Goal: Information Seeking & Learning: Compare options

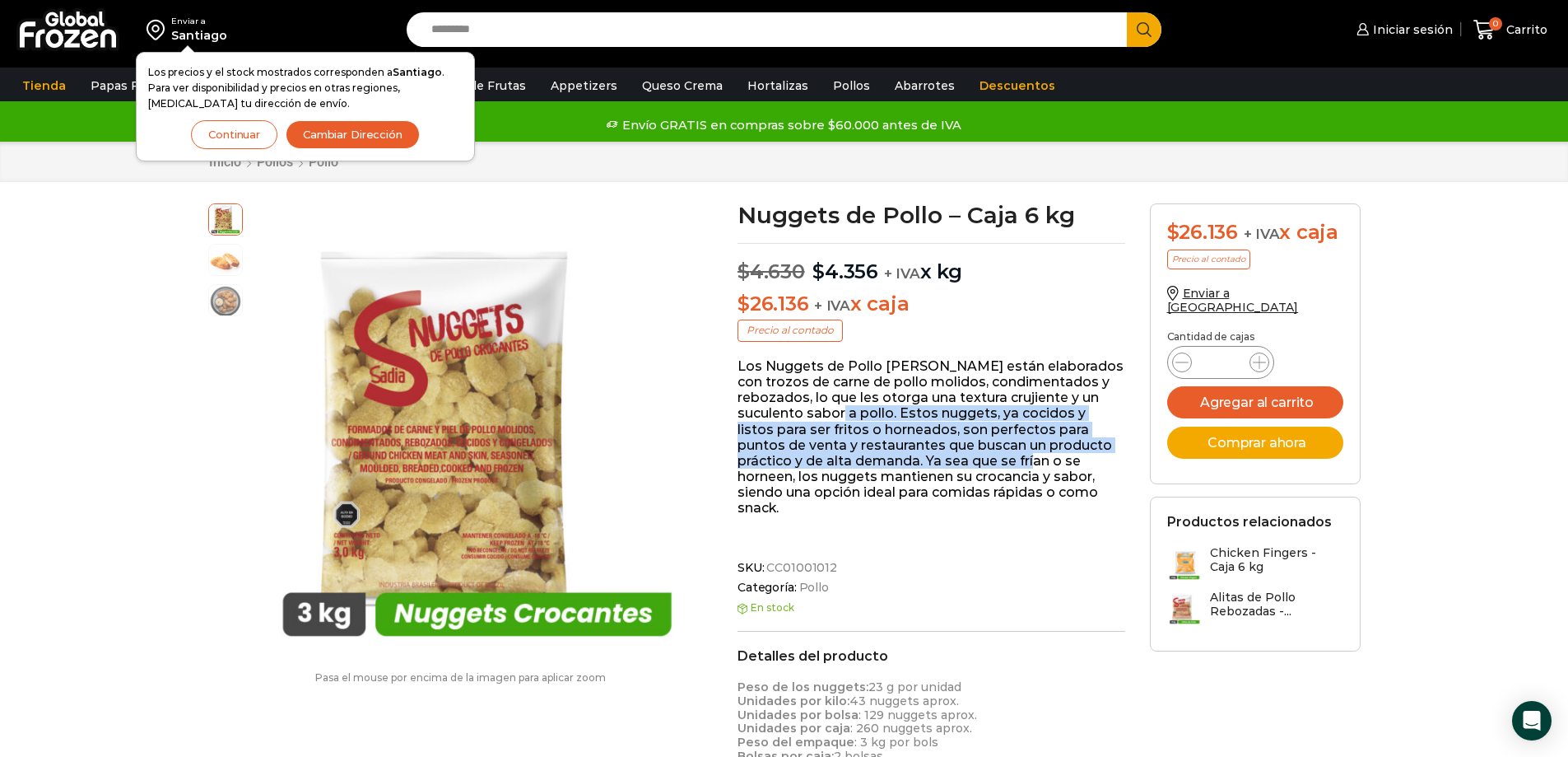
drag, startPoint x: 783, startPoint y: 411, endPoint x: 967, endPoint y: 463, distance: 191.2
click at [967, 463] on p "Los Nuggets de Pollo Sadia están elaborados con trozos de carne de pollo molido…" at bounding box center [930, 436] width 387 height 158
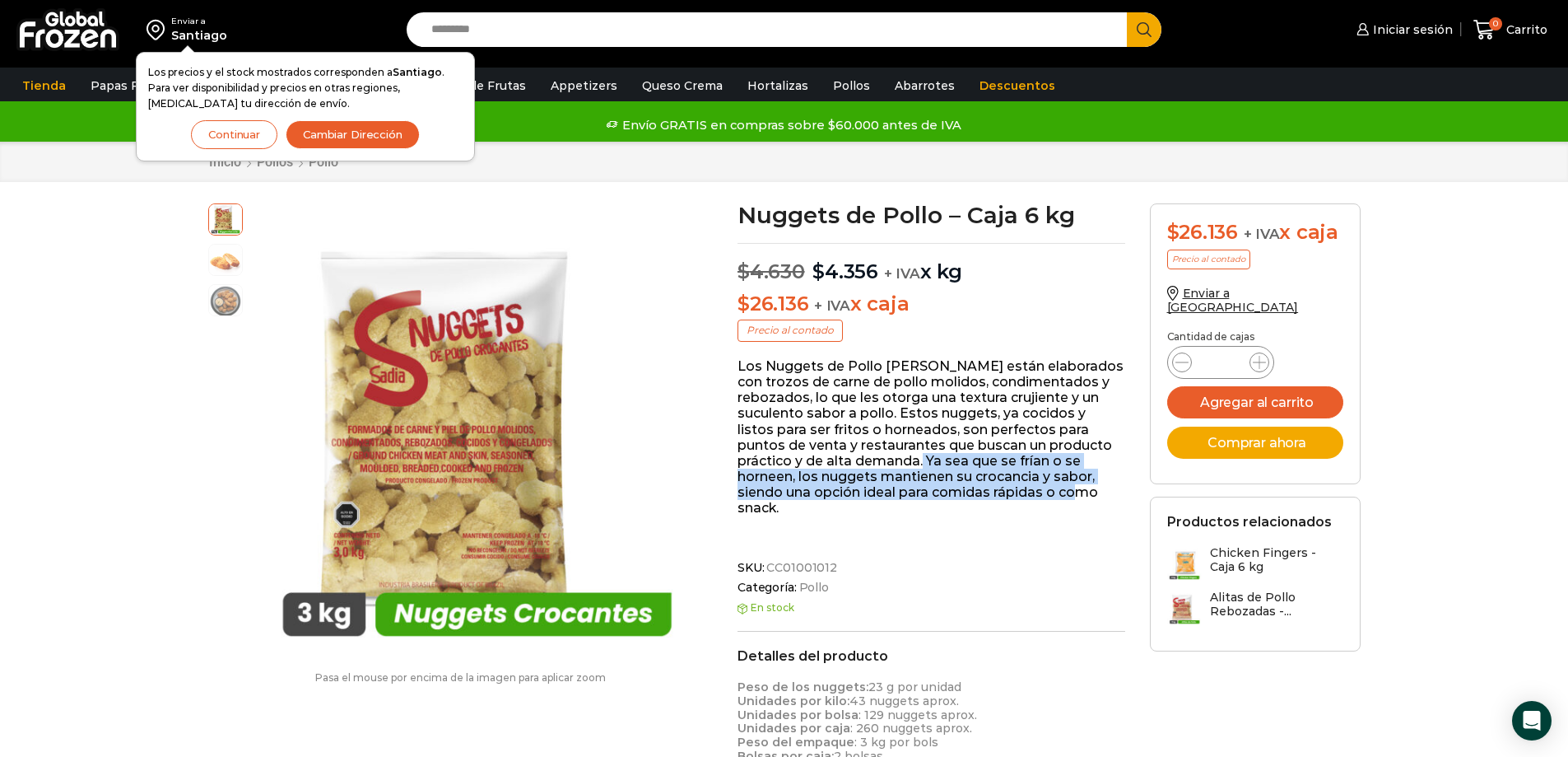
drag, startPoint x: 974, startPoint y: 485, endPoint x: 852, endPoint y: 458, distance: 125.0
click at [852, 458] on p "Los Nuggets de Pollo Sadia están elaborados con trozos de carne de pollo molido…" at bounding box center [930, 436] width 387 height 158
drag, startPoint x: 829, startPoint y: 459, endPoint x: 861, endPoint y: 501, distance: 52.8
click at [839, 501] on div "Los Nuggets de Pollo Sadia están elaborados con trozos de carne de pollo molido…" at bounding box center [930, 453] width 387 height 191
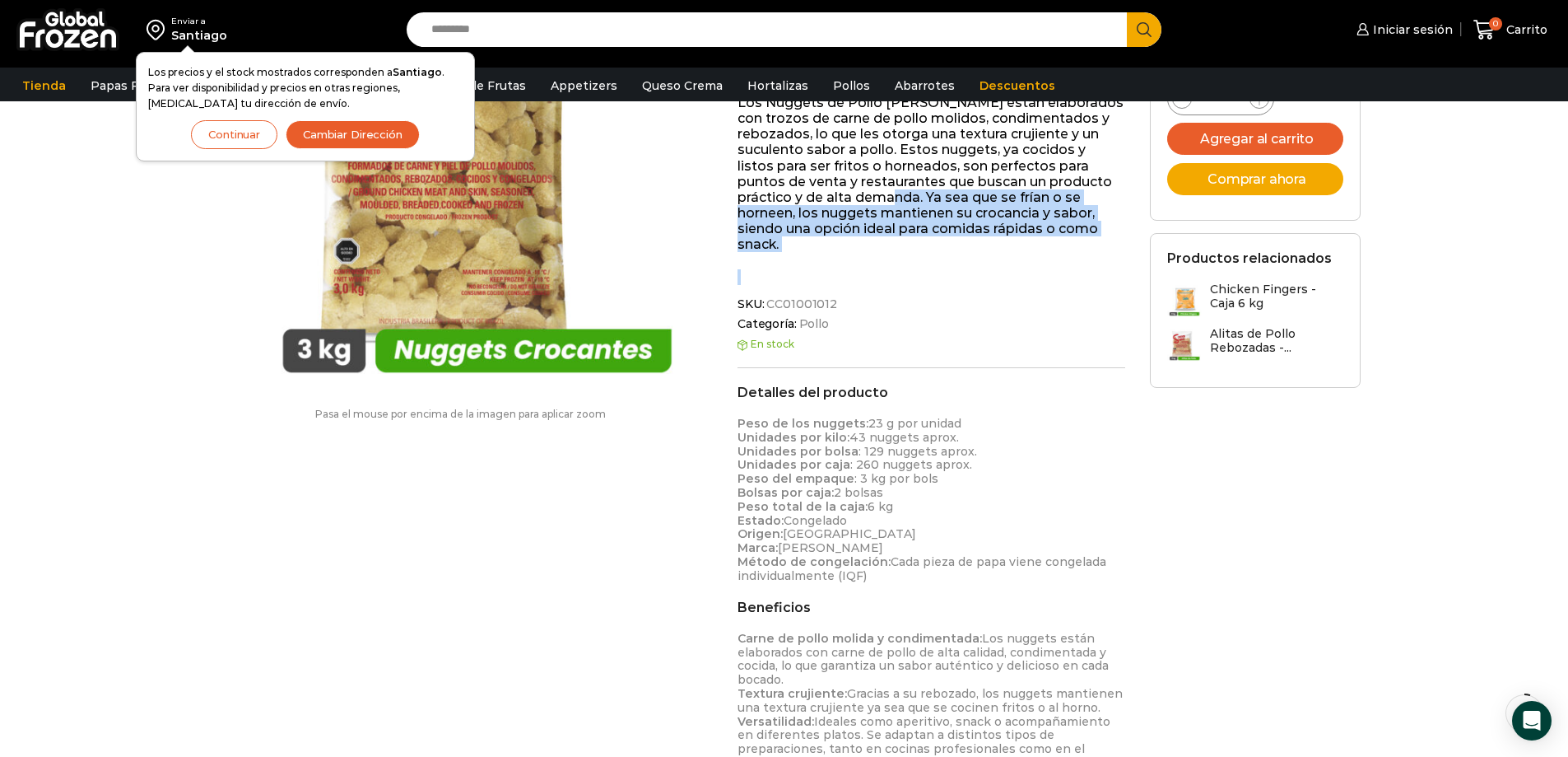
scroll to position [330, 0]
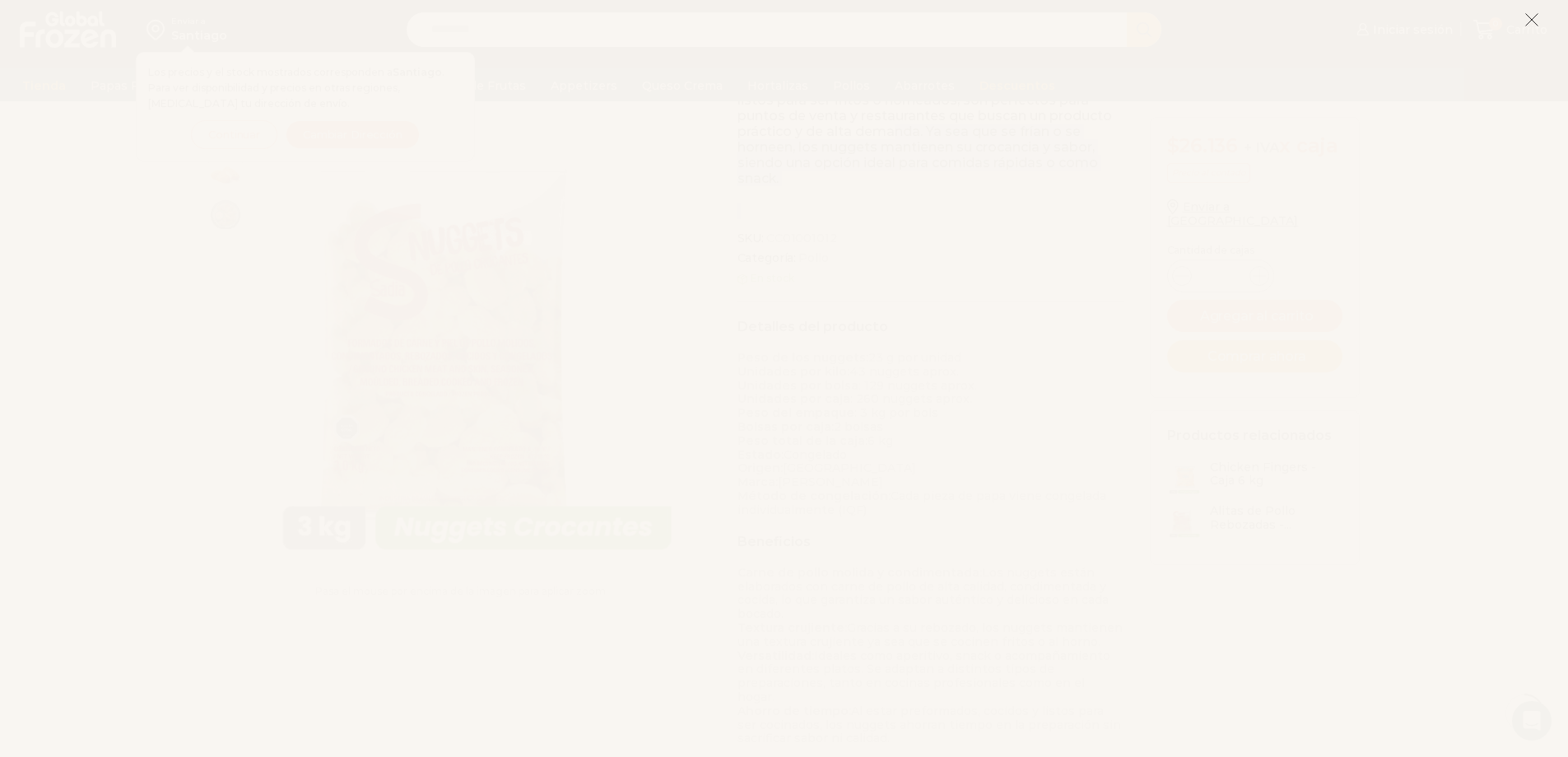
click at [1530, 26] on icon at bounding box center [1531, 20] width 15 height 15
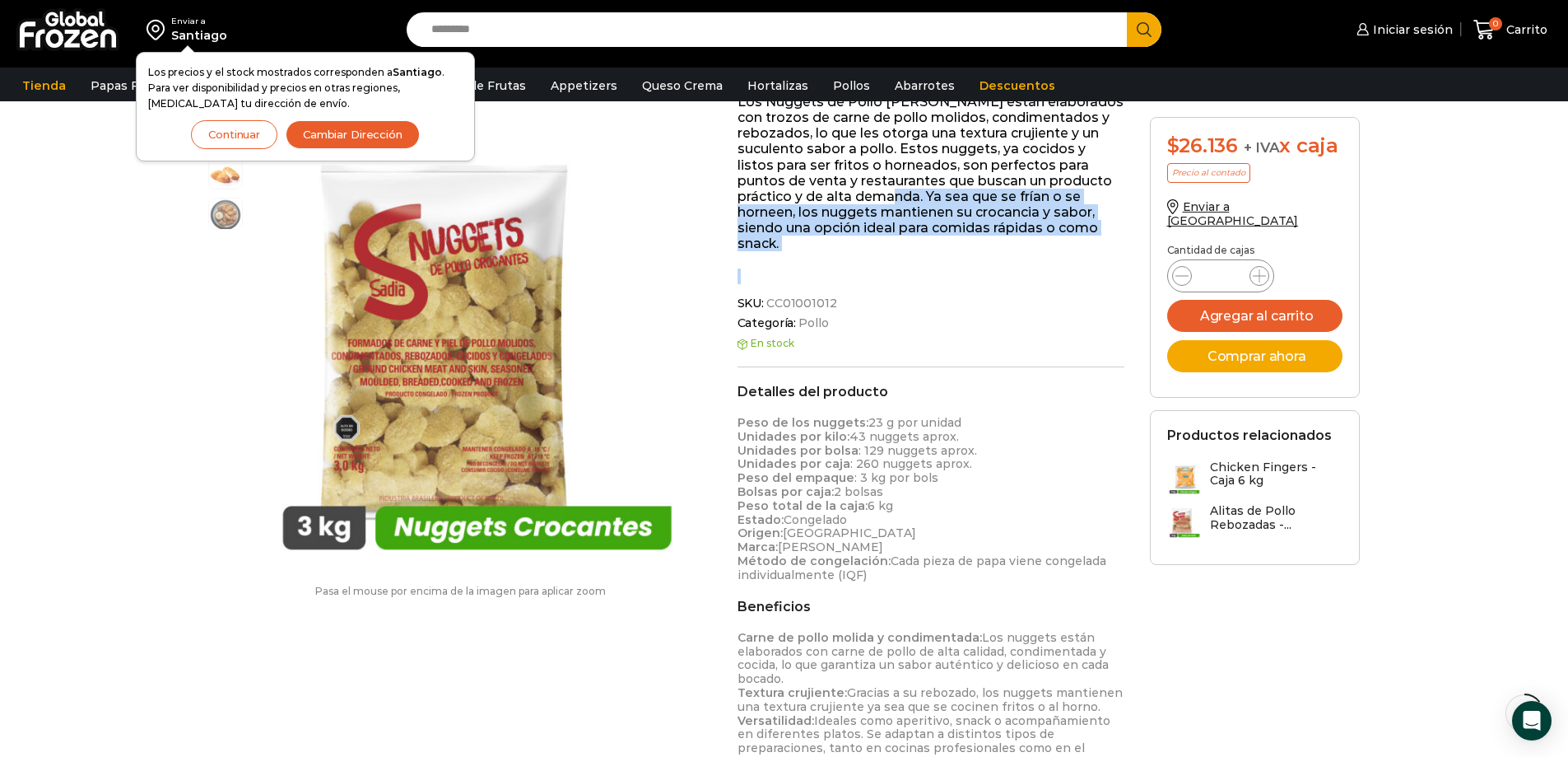
scroll to position [166, 0]
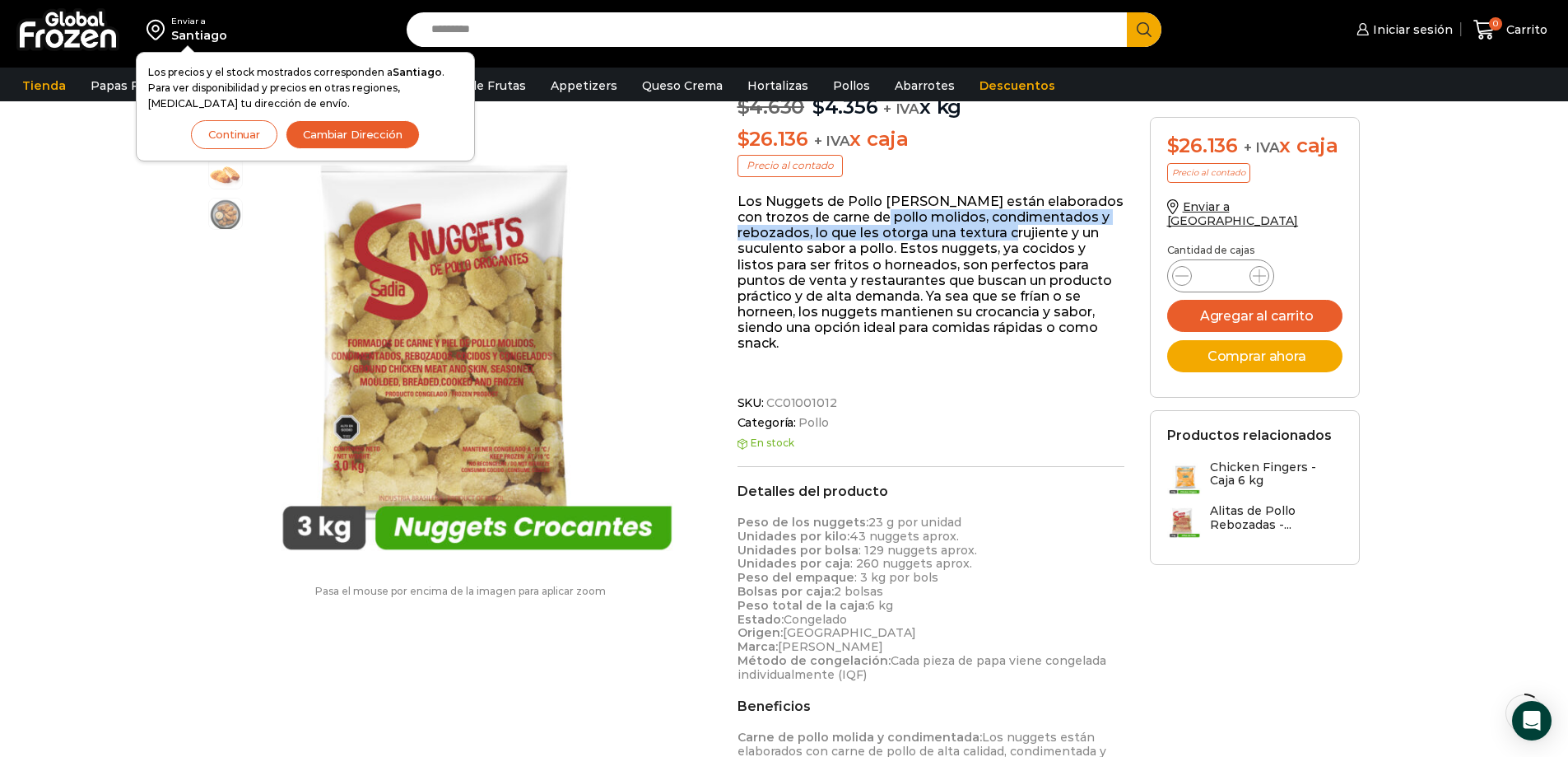
drag, startPoint x: 864, startPoint y: 213, endPoint x: 974, endPoint y: 234, distance: 112.0
click at [974, 234] on p "Los Nuggets de Pollo Sadia están elaborados con trozos de carne de pollo molido…" at bounding box center [930, 272] width 387 height 158
drag, startPoint x: 1003, startPoint y: 328, endPoint x: 974, endPoint y: 325, distance: 29.2
click at [974, 325] on p "Los Nuggets de Pollo Sadia están elaborados con trozos de carne de pollo molido…" at bounding box center [930, 272] width 387 height 158
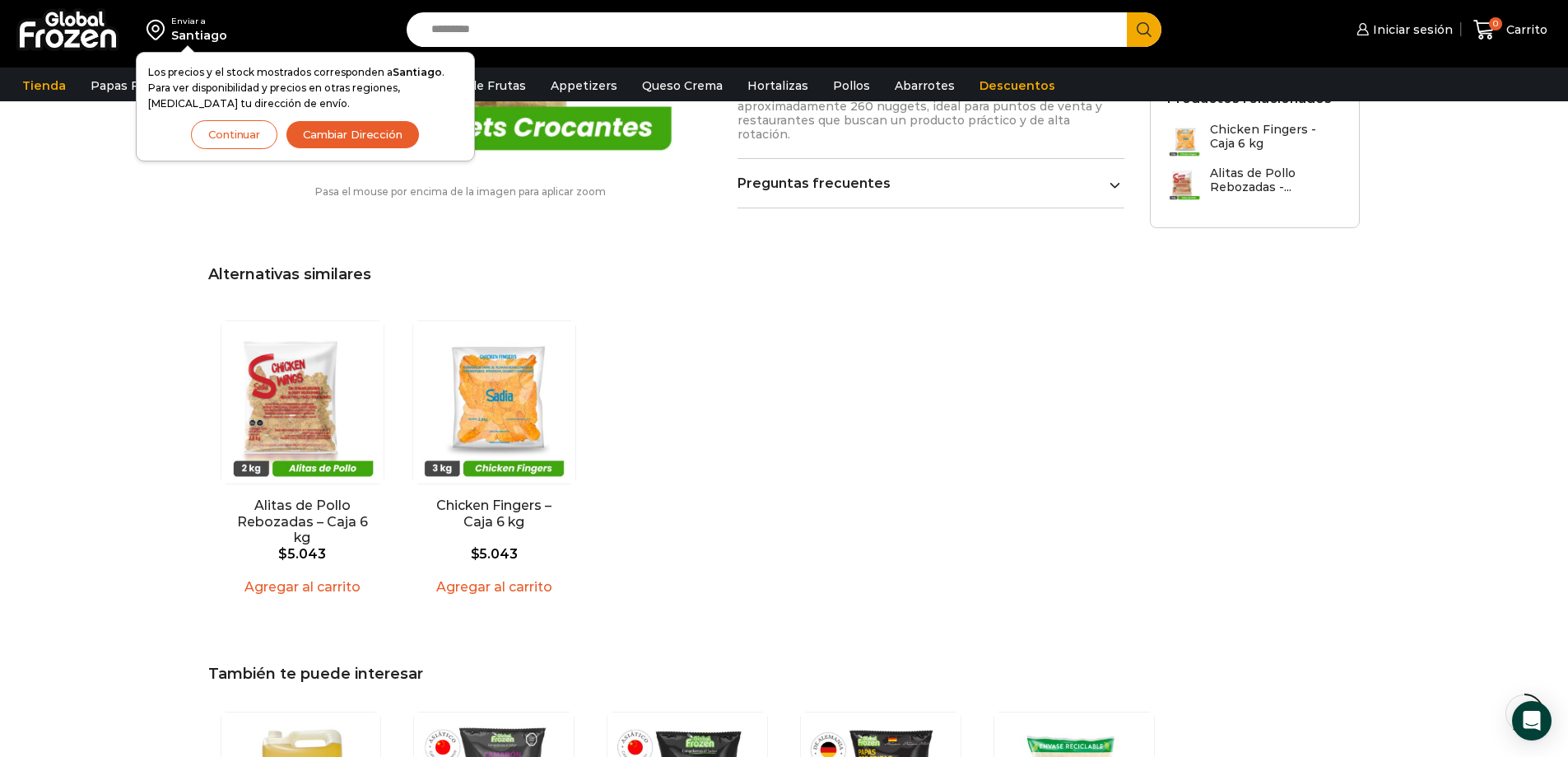
scroll to position [1153, 0]
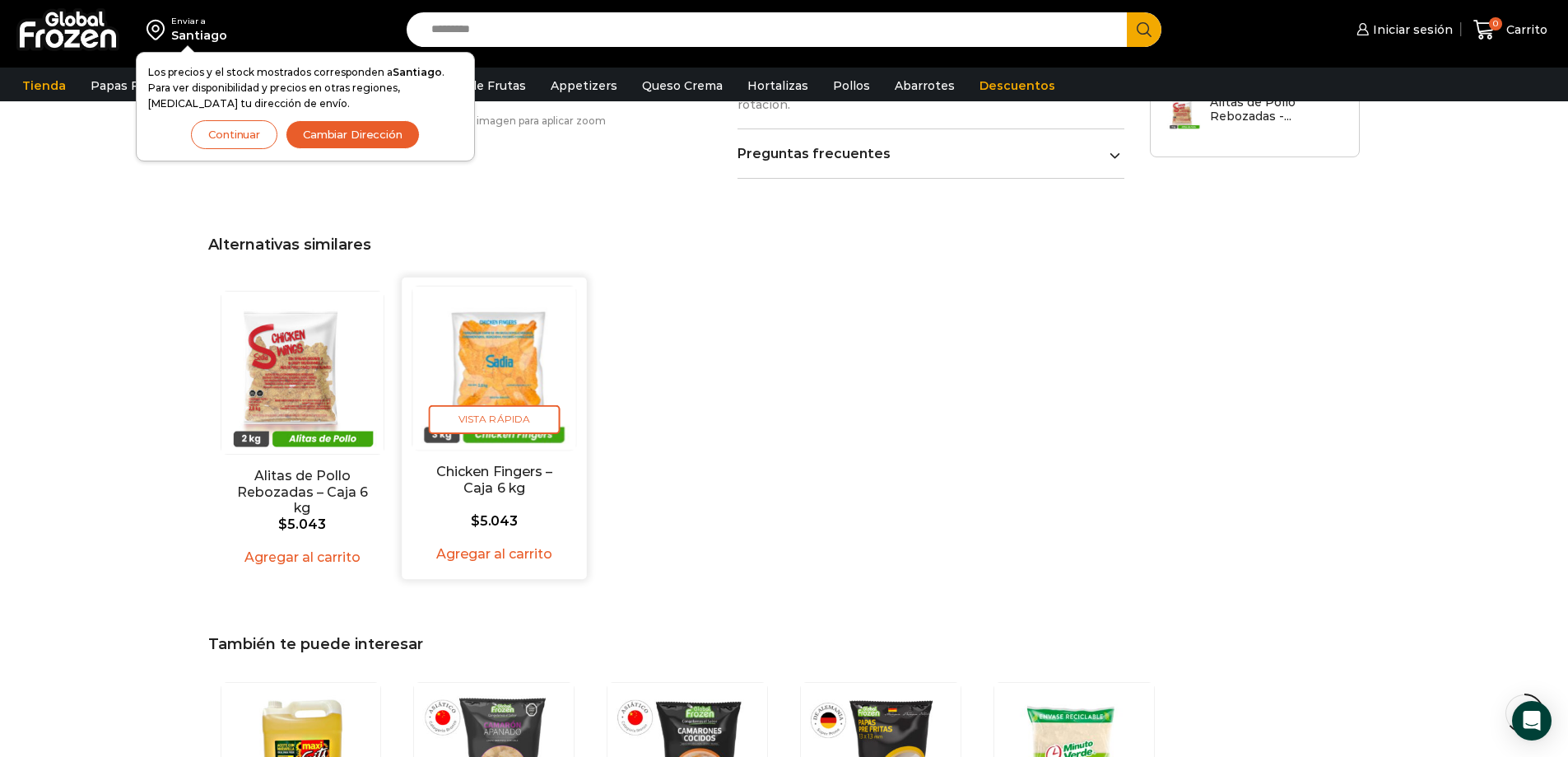
click at [496, 322] on img "2 / 2" at bounding box center [493, 368] width 163 height 163
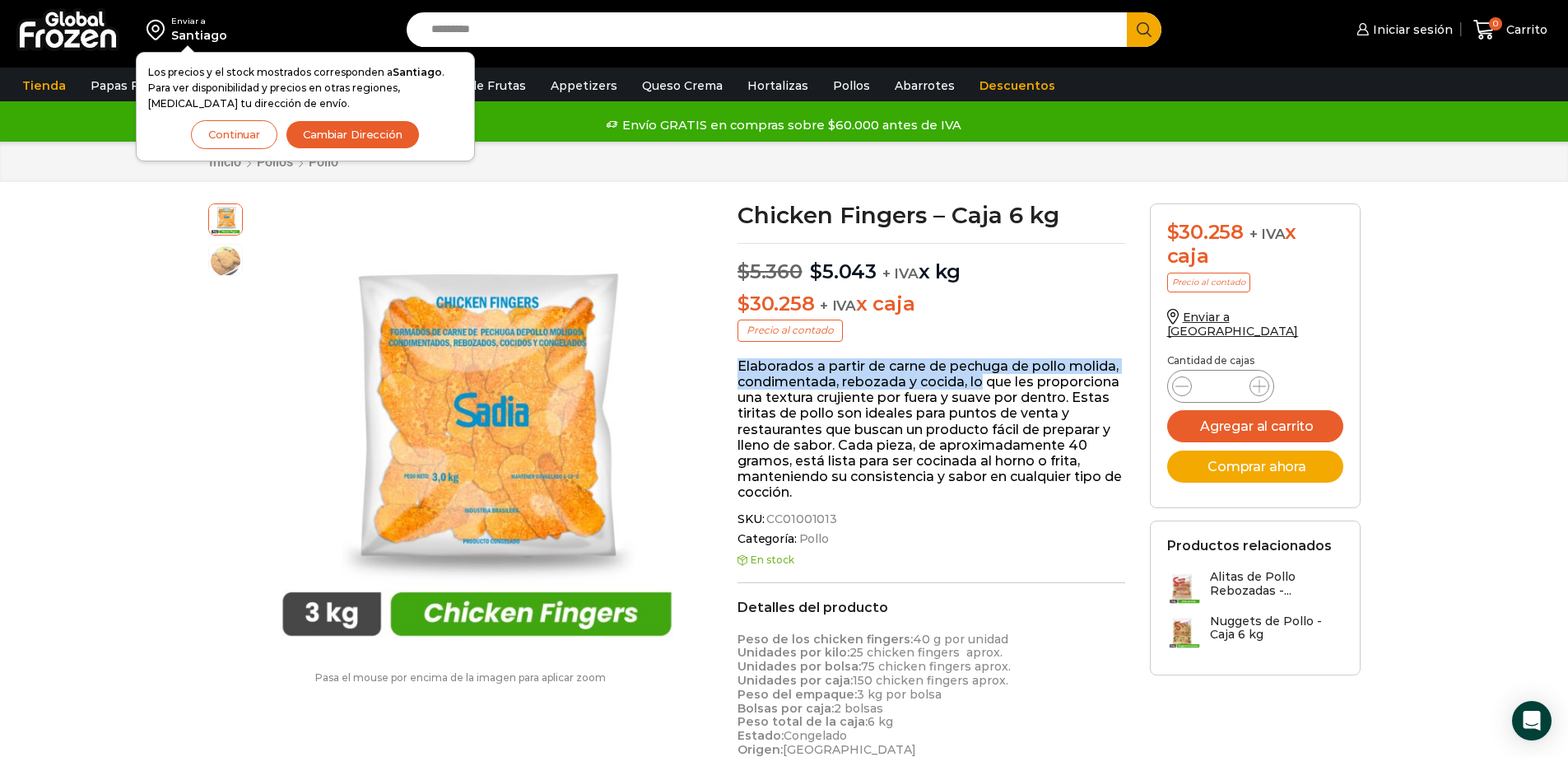
drag, startPoint x: 739, startPoint y: 363, endPoint x: 978, endPoint y: 374, distance: 239.3
click at [978, 374] on p "Elaborados a partir de carne de pechuga de pollo molida, condimentada, rebozada…" at bounding box center [930, 429] width 387 height 142
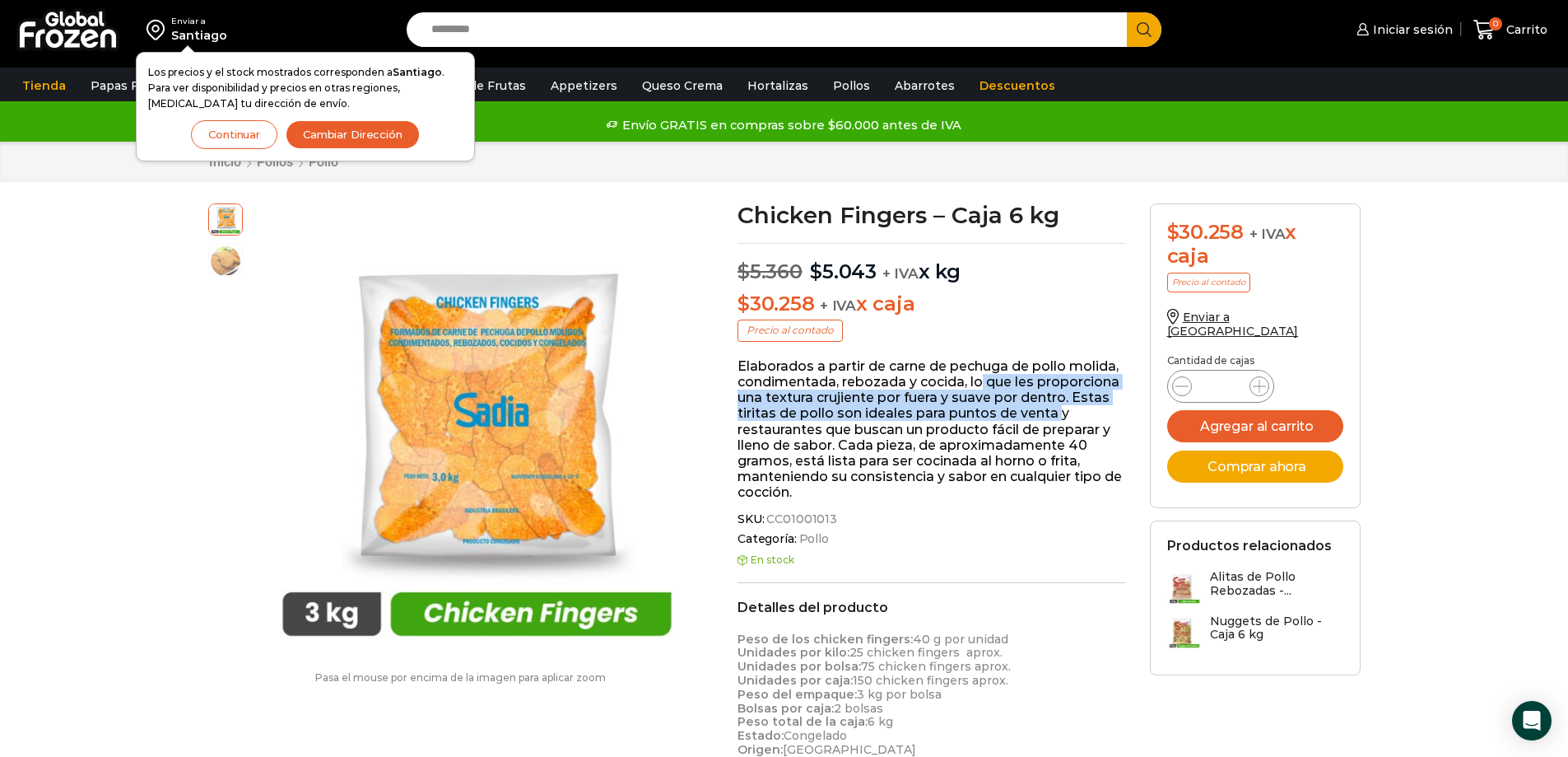
drag, startPoint x: 980, startPoint y: 378, endPoint x: 1061, endPoint y: 411, distance: 87.5
click at [1061, 411] on p "Elaborados a partir de carne de pechuga de pollo molida, condimentada, rebozada…" at bounding box center [930, 429] width 387 height 142
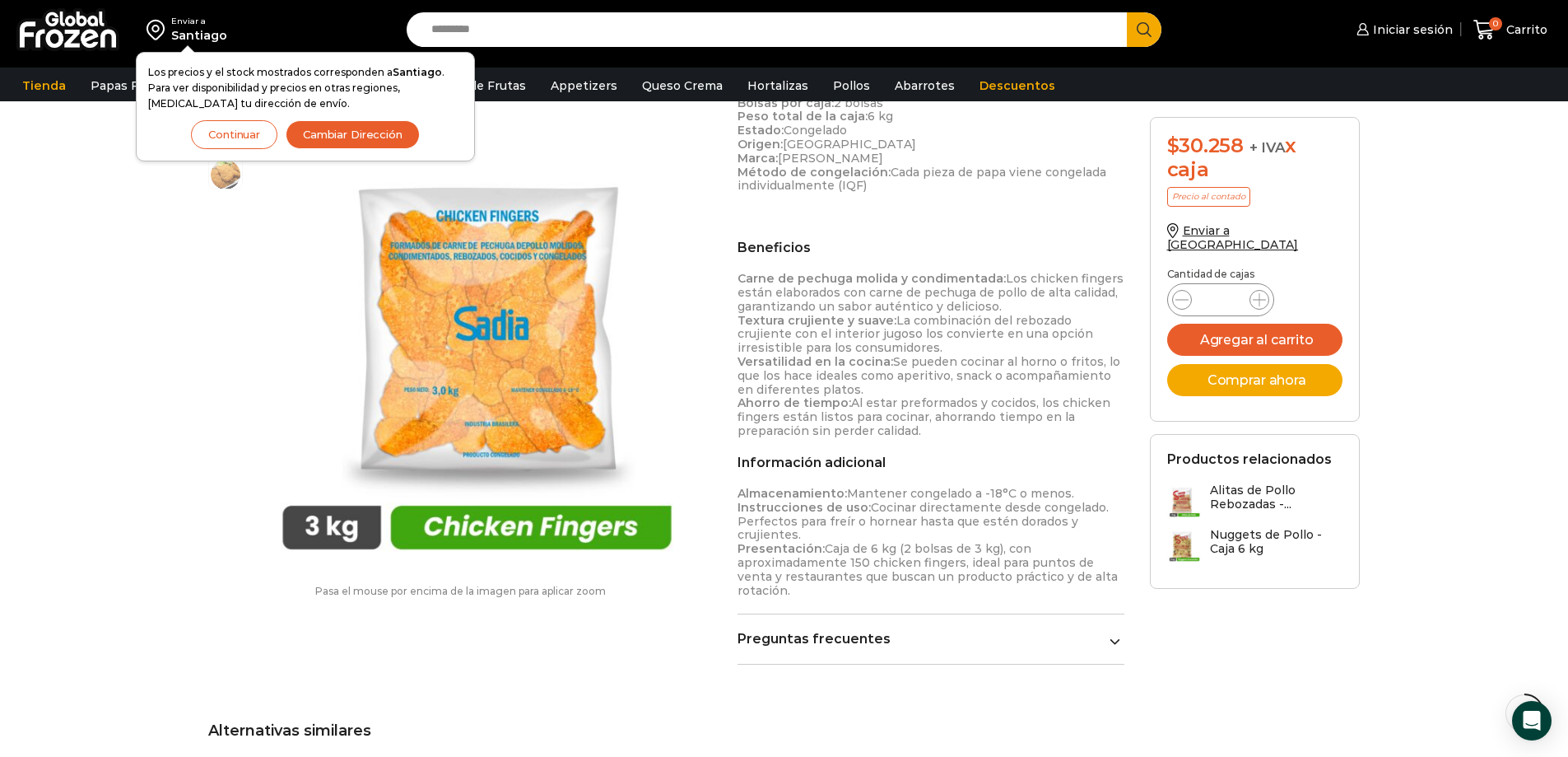
scroll to position [577, 0]
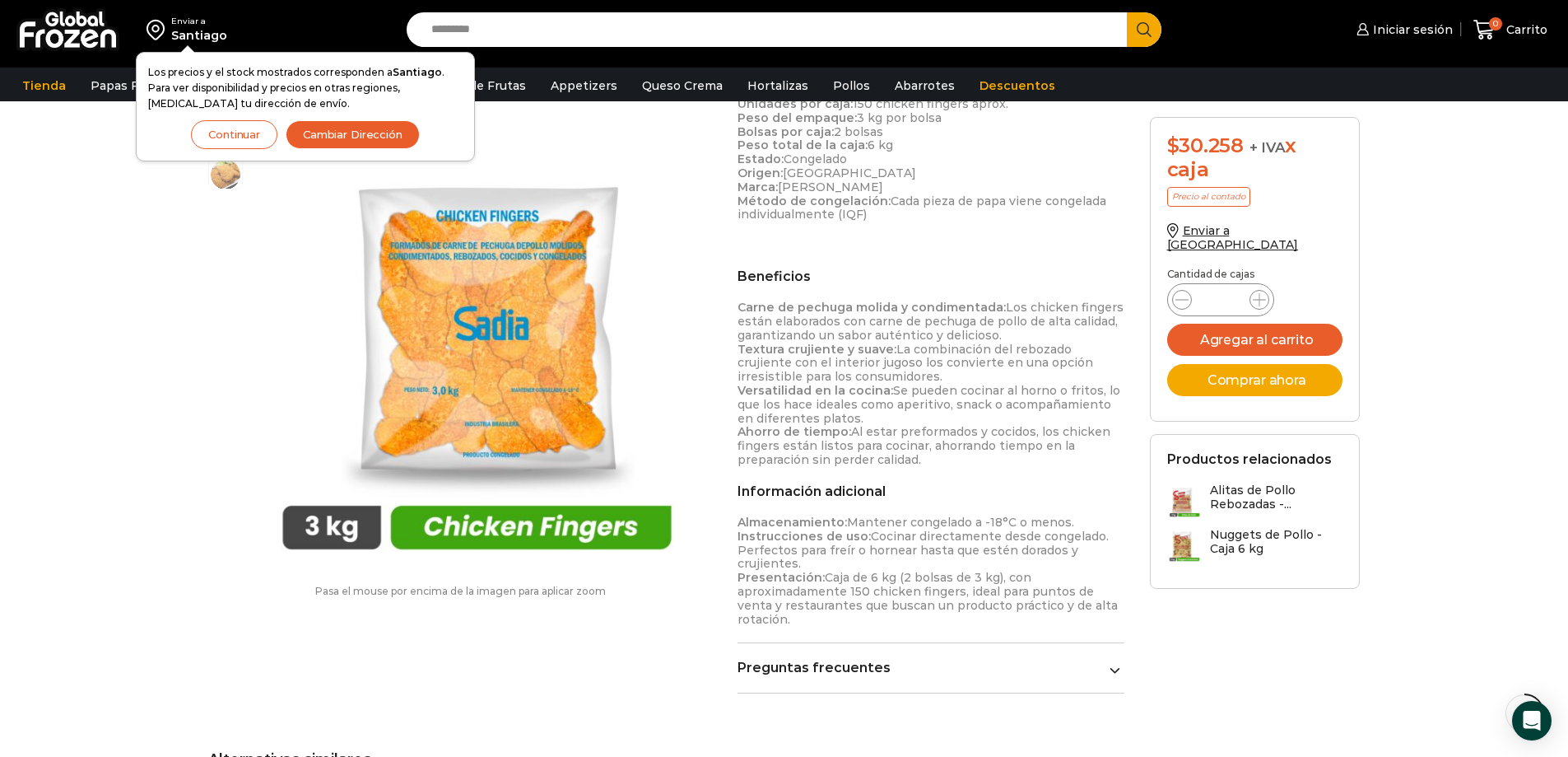
drag, startPoint x: 884, startPoint y: 310, endPoint x: 938, endPoint y: 463, distance: 162.2
click at [938, 463] on p "Carne de pechuga molida y condimentada: Los chicken fingers están elaborados co…" at bounding box center [930, 383] width 387 height 167
click at [833, 414] on p "Carne de pechuga molida y condimentada: Los chicken fingers están elaborados co…" at bounding box center [930, 383] width 387 height 167
click at [235, 135] on button "Continuar" at bounding box center [233, 134] width 86 height 28
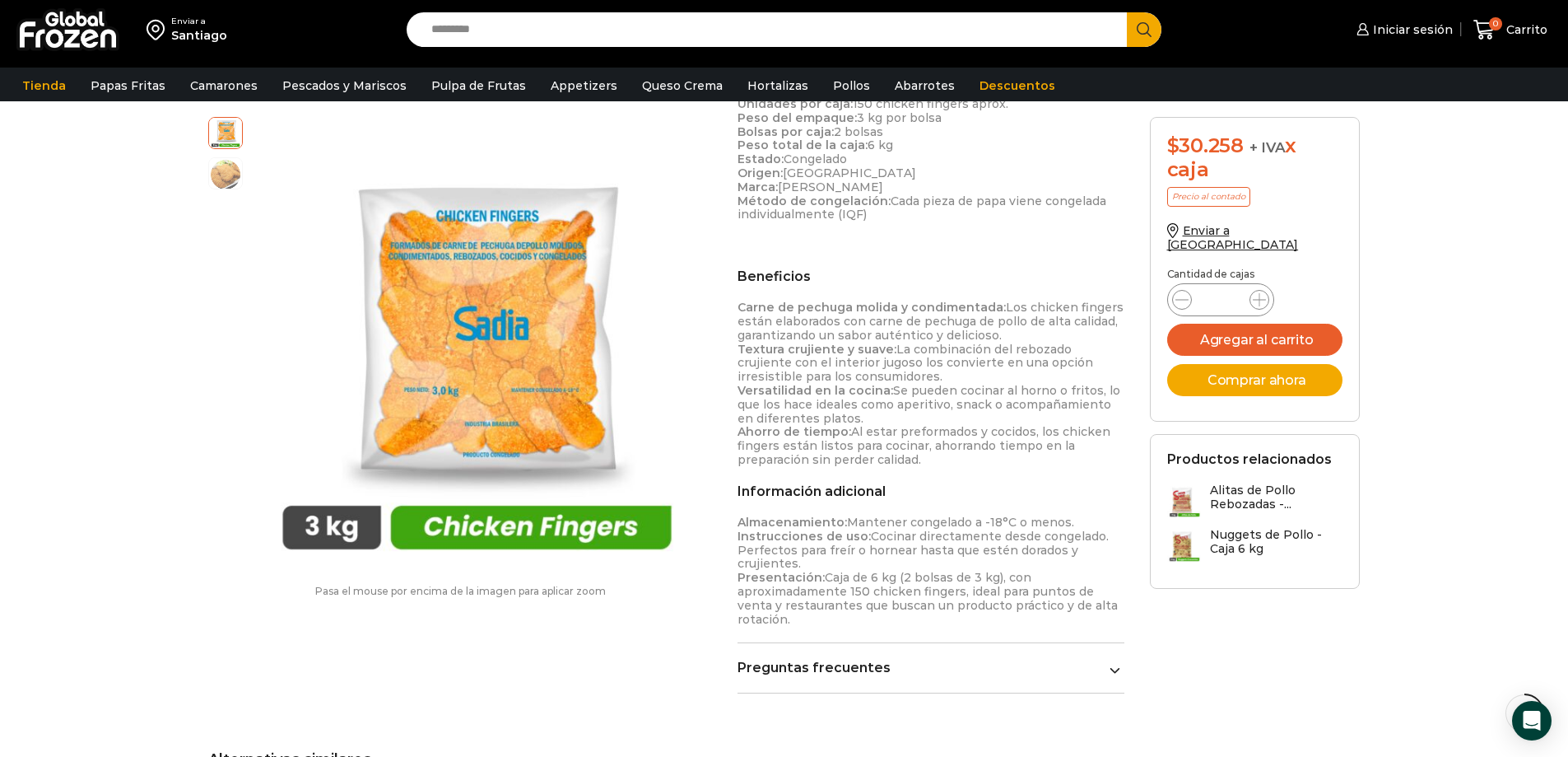
click at [1224, 484] on h3 "Alitas de Pollo Rebozadas -..." at bounding box center [1277, 497] width 134 height 28
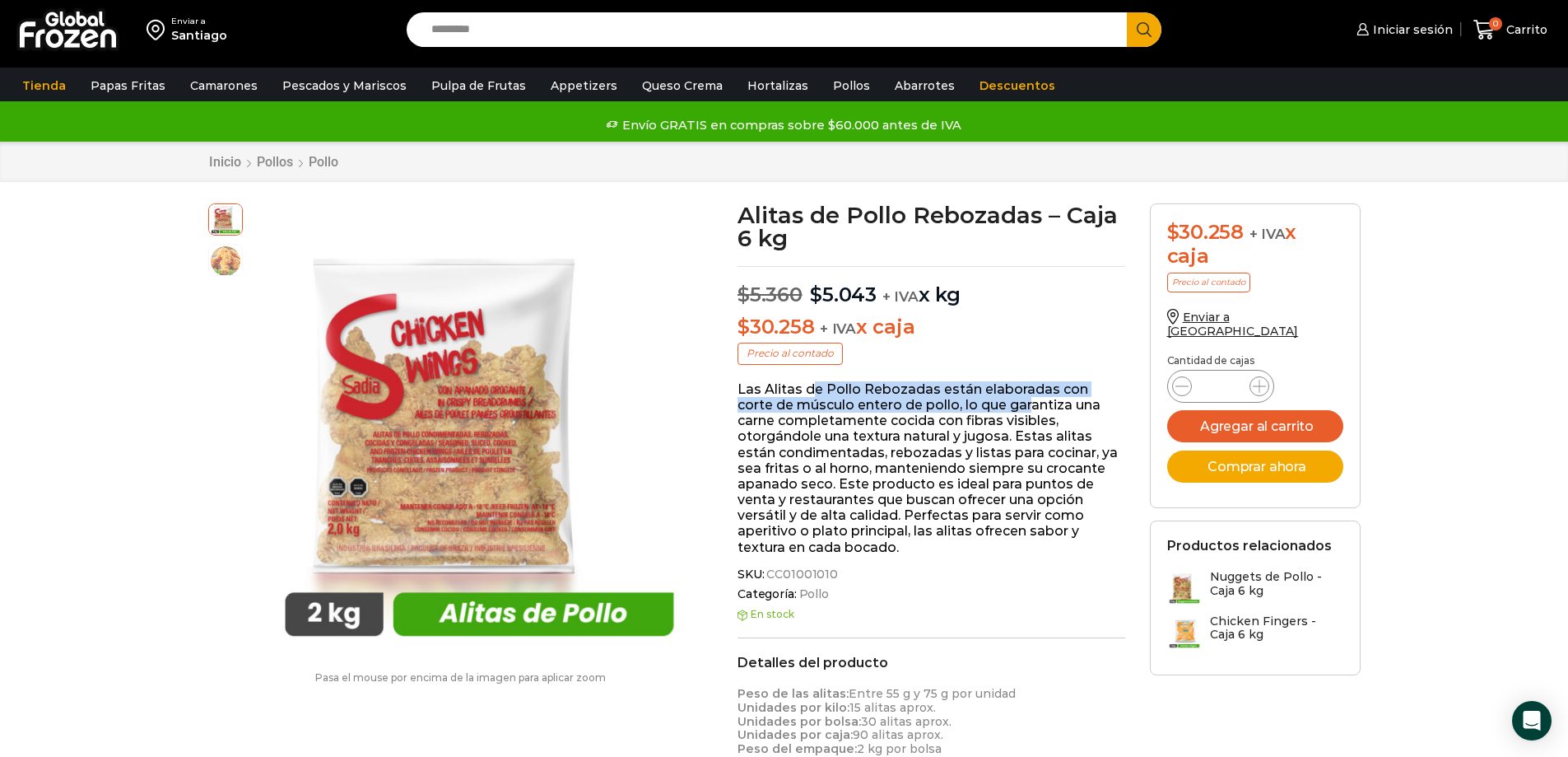
drag, startPoint x: 812, startPoint y: 391, endPoint x: 993, endPoint y: 400, distance: 181.2
click at [993, 400] on p "Las Alitas de Pollo Rebozadas están elaboradas con corte de músculo entero de p…" at bounding box center [930, 468] width 387 height 174
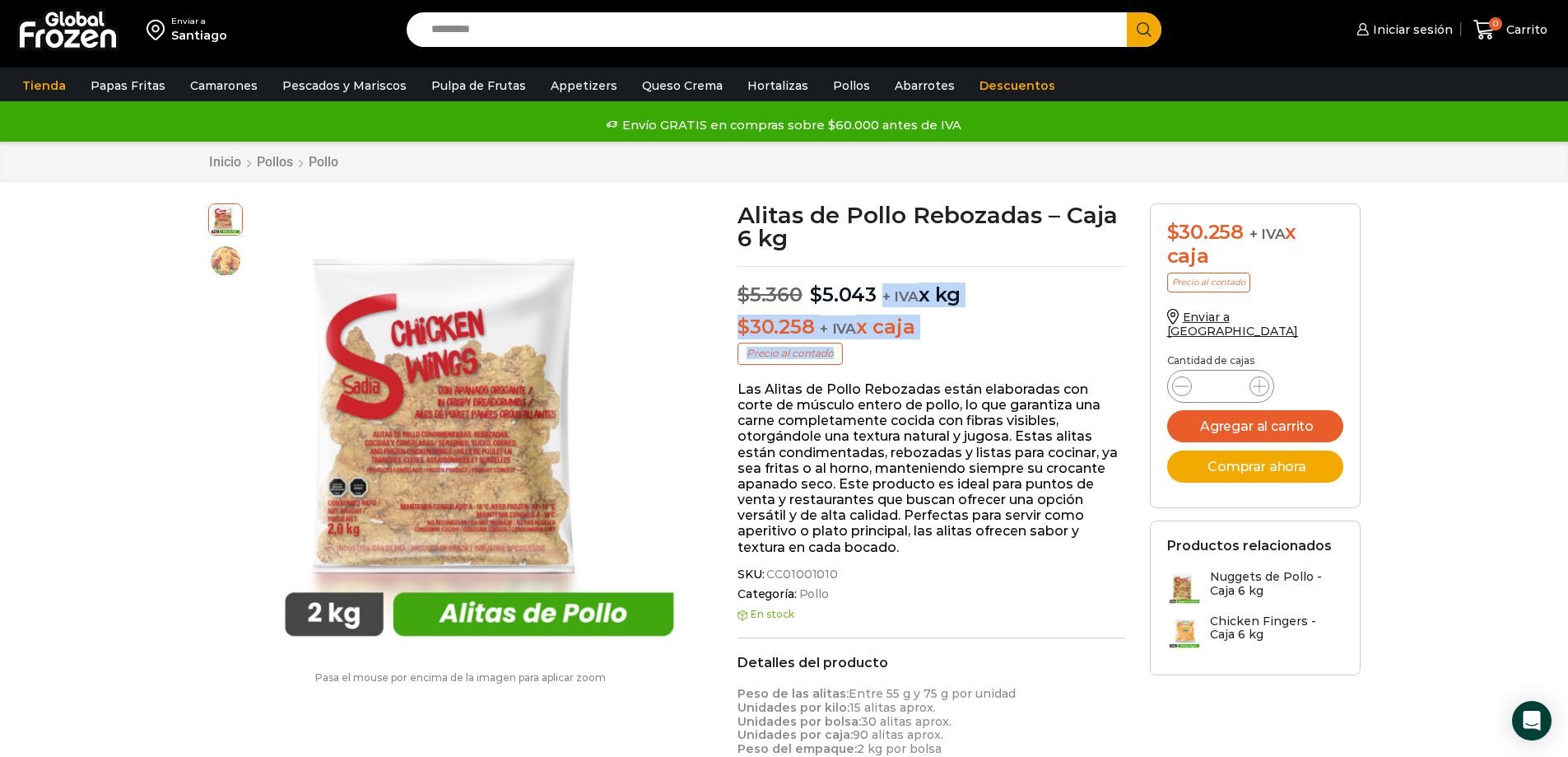
drag, startPoint x: 881, startPoint y: 292, endPoint x: 962, endPoint y: 368, distance: 111.1
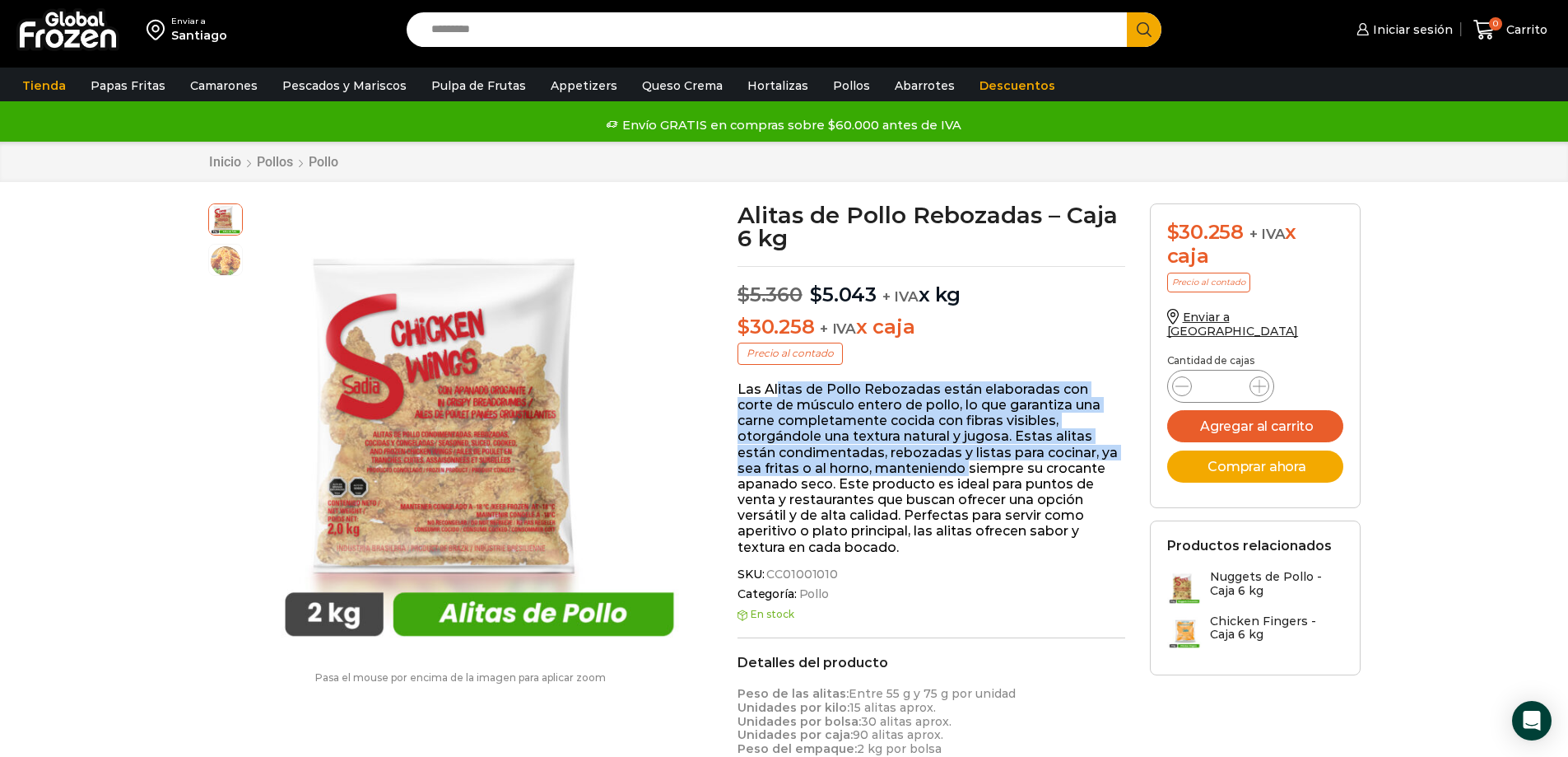
drag, startPoint x: 776, startPoint y: 386, endPoint x: 942, endPoint y: 472, distance: 187.0
click at [942, 472] on p "Las Alitas de Pollo Rebozadas están elaboradas con corte de músculo entero de p…" at bounding box center [930, 468] width 387 height 174
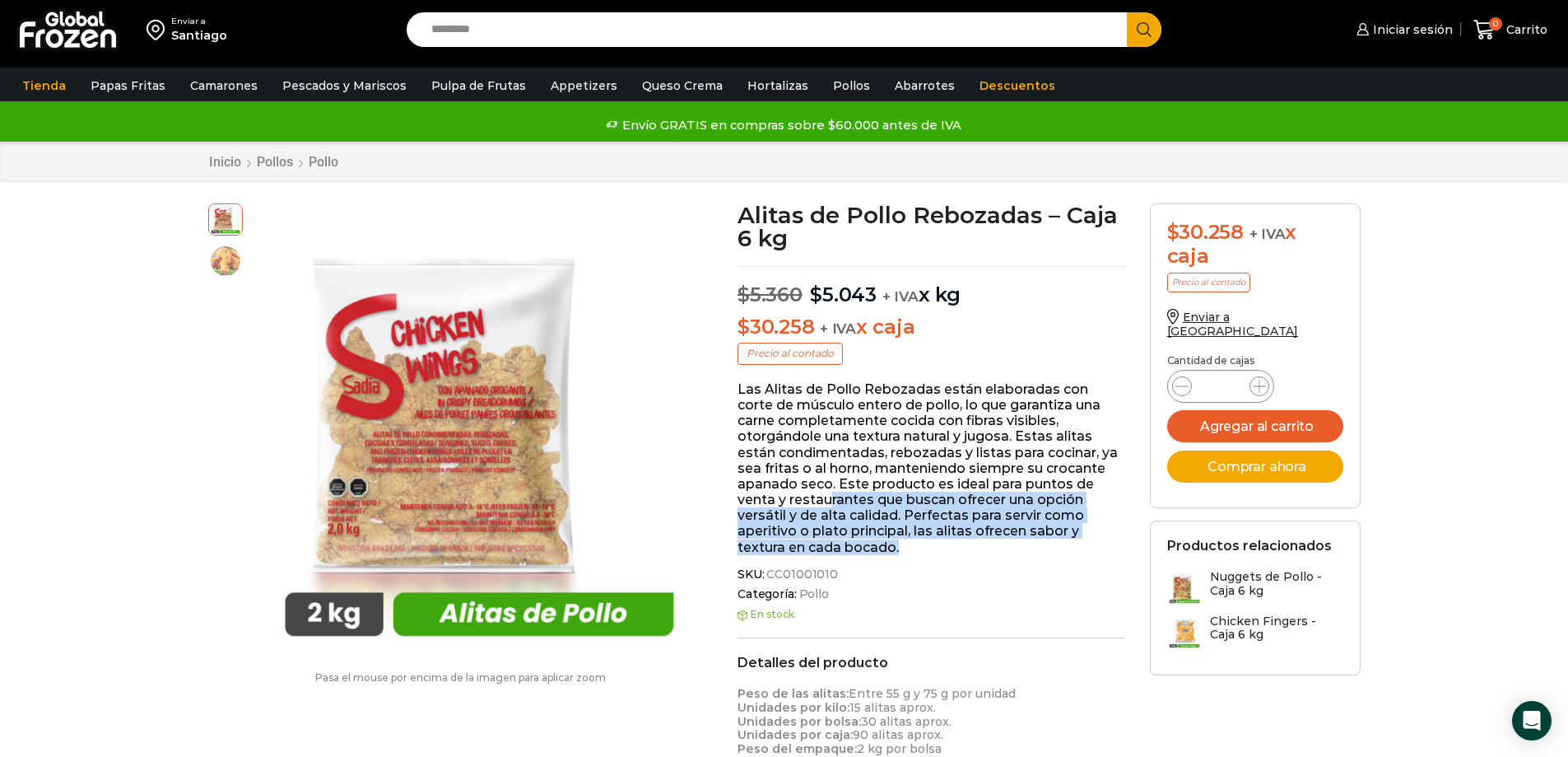
drag, startPoint x: 910, startPoint y: 553, endPoint x: 831, endPoint y: 503, distance: 93.5
click at [831, 503] on p "Las Alitas de Pollo Rebozadas están elaboradas con corte de músculo entero de p…" at bounding box center [930, 468] width 387 height 174
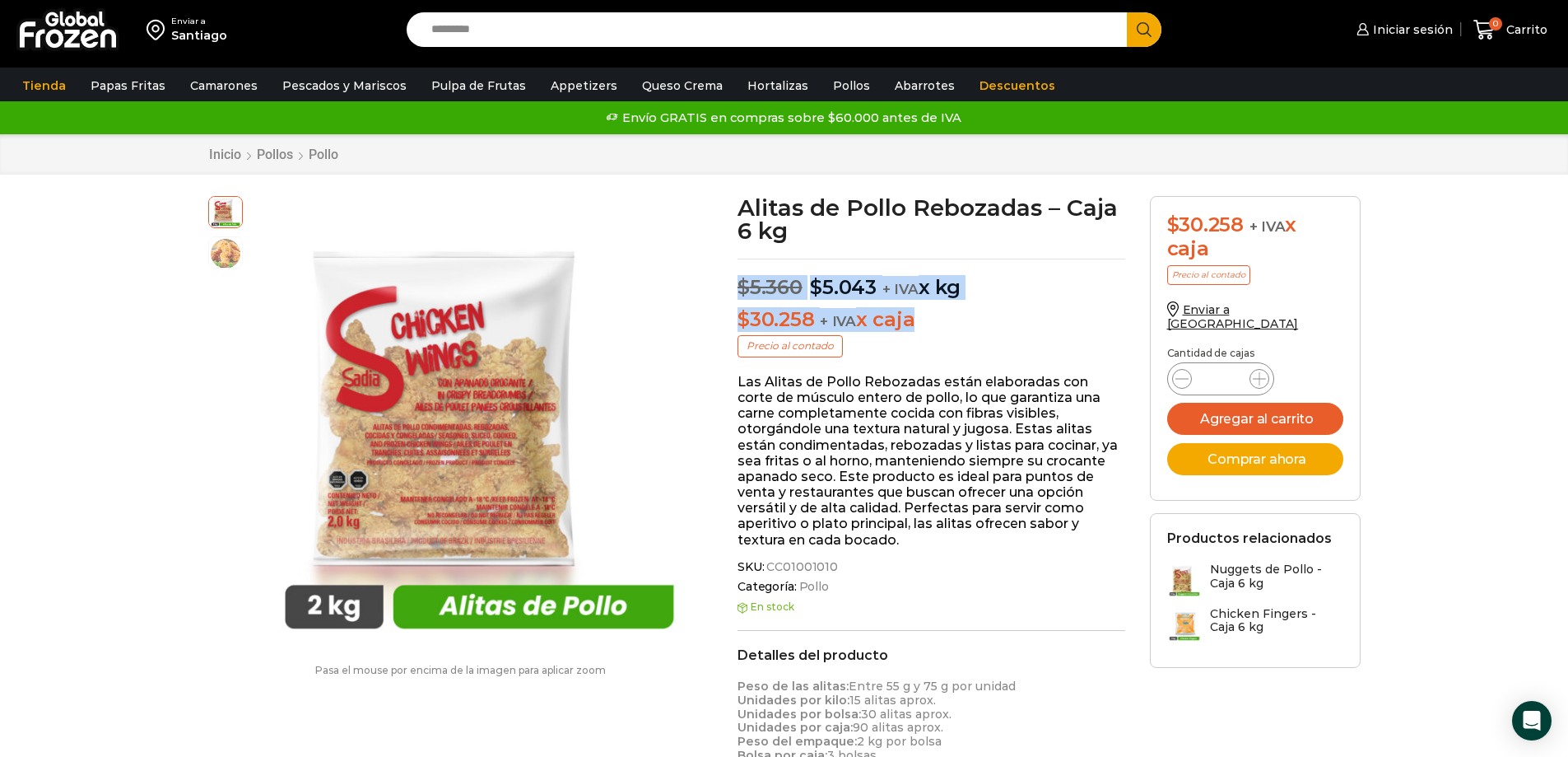
drag, startPoint x: 738, startPoint y: 288, endPoint x: 910, endPoint y: 322, distance: 175.3
click at [910, 322] on div "Alitas de Pollo Rebozadas – Caja 6 kg $ 5.360 Original price was: $5.360. $ 5.0…" at bounding box center [930, 771] width 412 height 1151
click at [910, 322] on p "$ 30.258 + IVA x caja" at bounding box center [930, 320] width 387 height 24
drag, startPoint x: 914, startPoint y: 324, endPoint x: 742, endPoint y: 279, distance: 177.8
click at [742, 279] on div "Alitas de Pollo Rebozadas – Caja 6 kg $ 5.360 Original price was: $5.360. $ 5.0…" at bounding box center [930, 771] width 412 height 1151
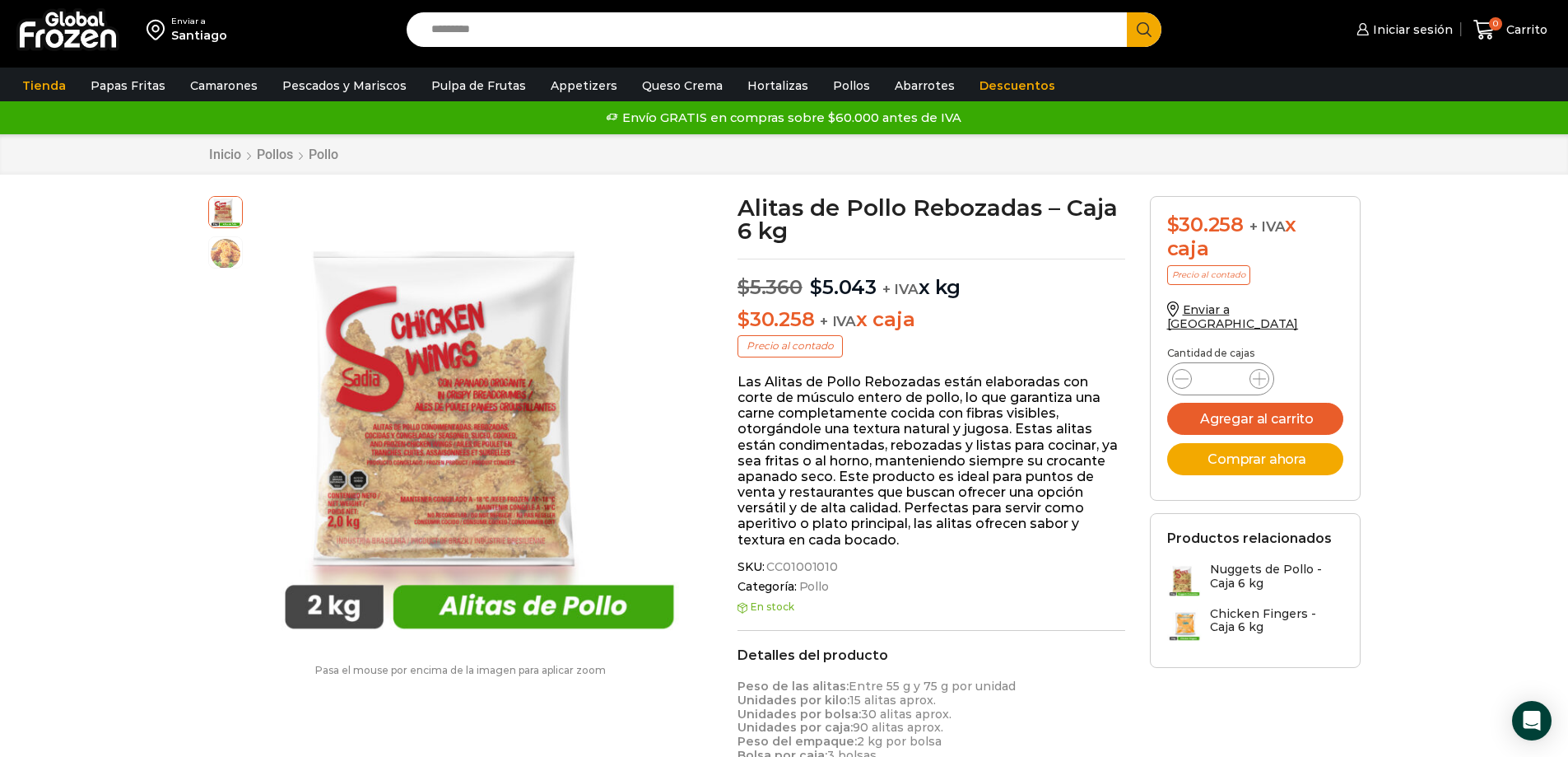
click at [742, 279] on span "$" at bounding box center [743, 287] width 12 height 24
drag, startPoint x: 742, startPoint y: 279, endPoint x: 939, endPoint y: 327, distance: 202.8
click at [939, 327] on div "Alitas de Pollo Rebozadas – Caja 6 kg $ 5.360 Original price was: $5.360. $ 5.0…" at bounding box center [930, 771] width 412 height 1151
click at [939, 327] on p "$ 30.258 + IVA x caja" at bounding box center [930, 320] width 387 height 24
drag, startPoint x: 939, startPoint y: 327, endPoint x: 730, endPoint y: 285, distance: 213.2
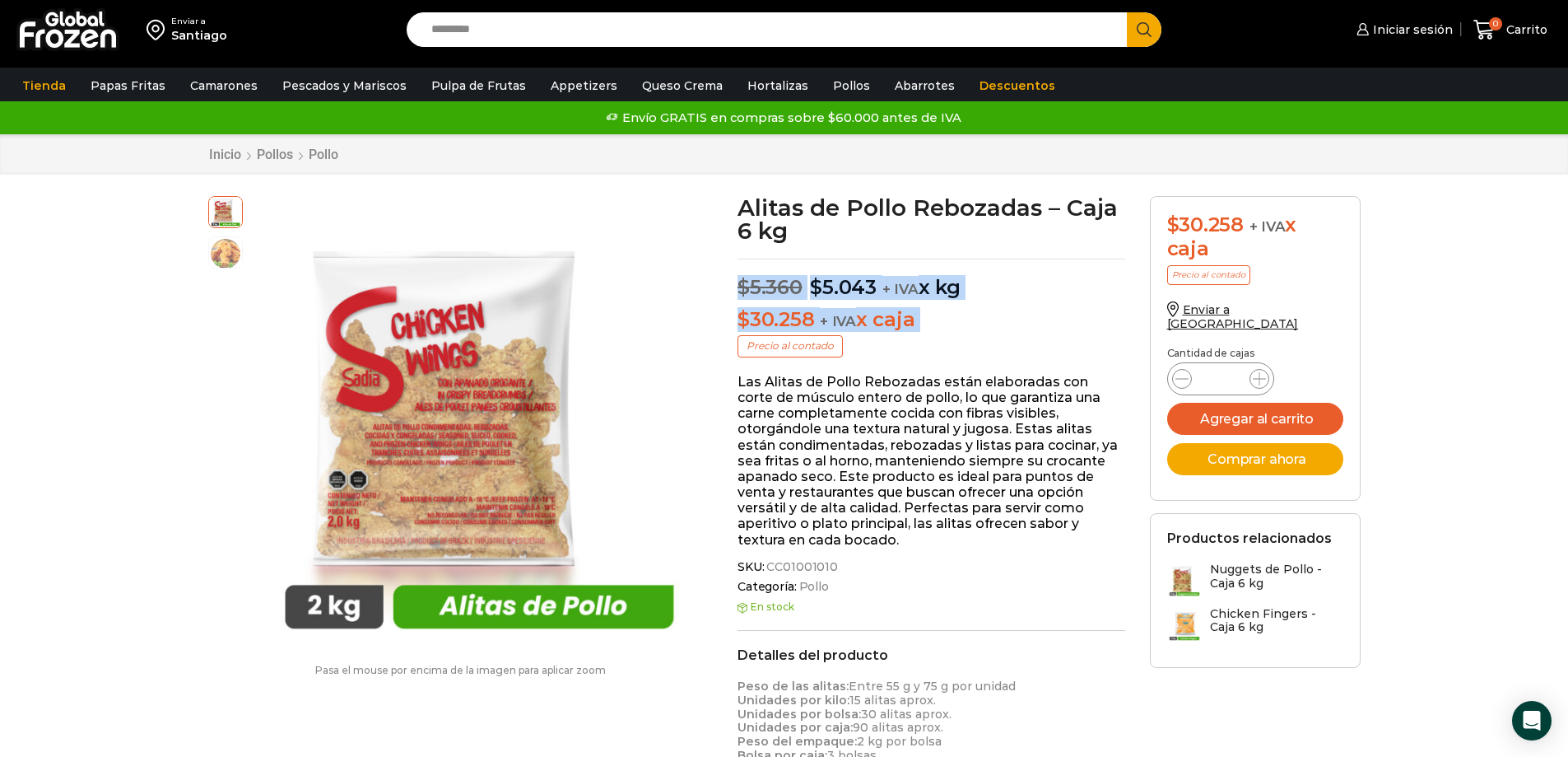
click at [730, 285] on div "Alitas de Pollo Rebozadas – Caja 6 kg $ 5.360 Original price was: $5.360. $ 5.0…" at bounding box center [930, 771] width 412 height 1151
click at [941, 313] on p "$ 30.258 + IVA x caja" at bounding box center [930, 320] width 387 height 24
click at [68, 37] on img at bounding box center [68, 29] width 103 height 43
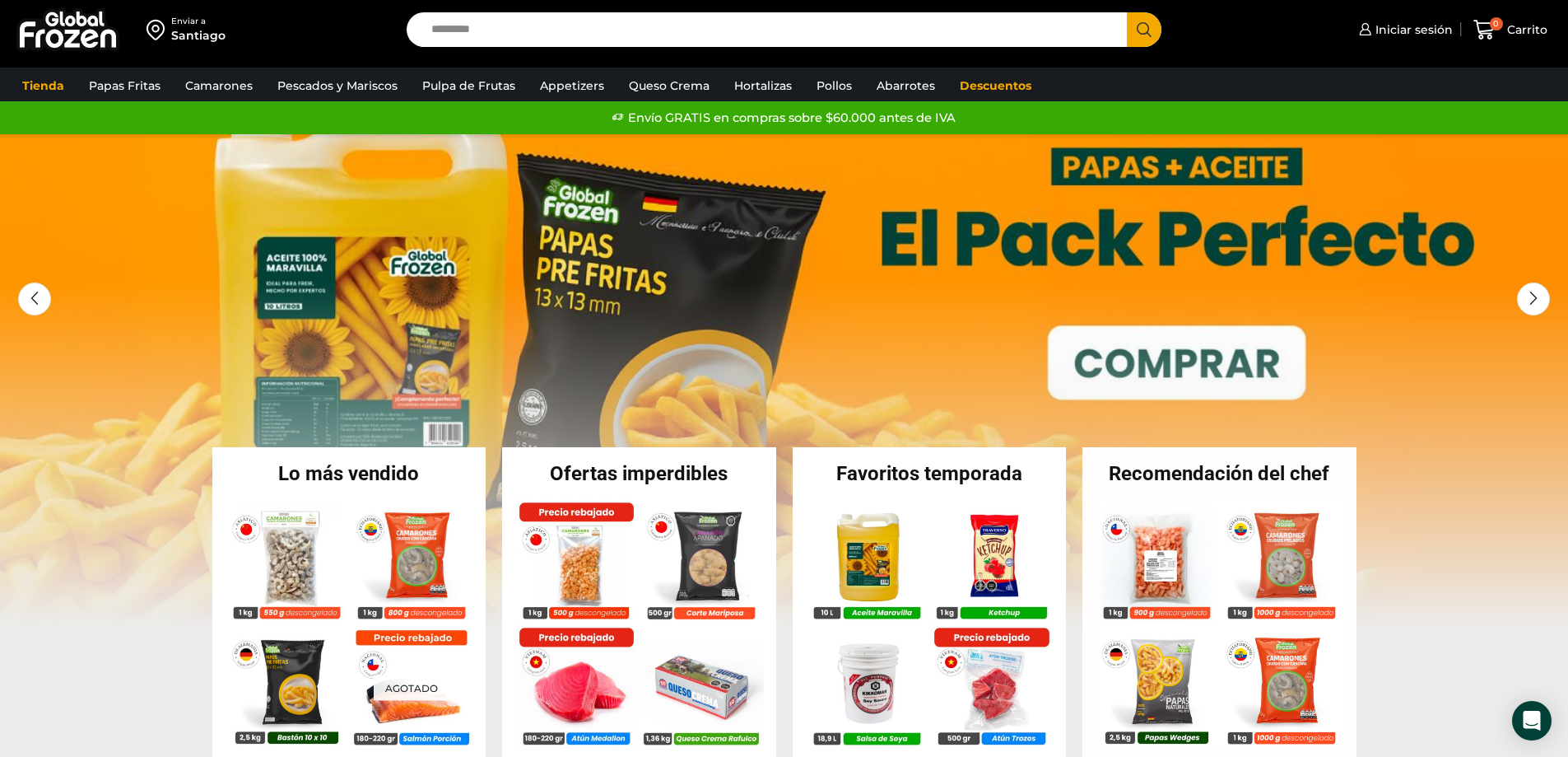
click at [948, 114] on div "Envío GRATIS en compras sobre $60.000 antes de IVA Envío GRATIS en compras sobr…" at bounding box center [784, 118] width 1563 height 25
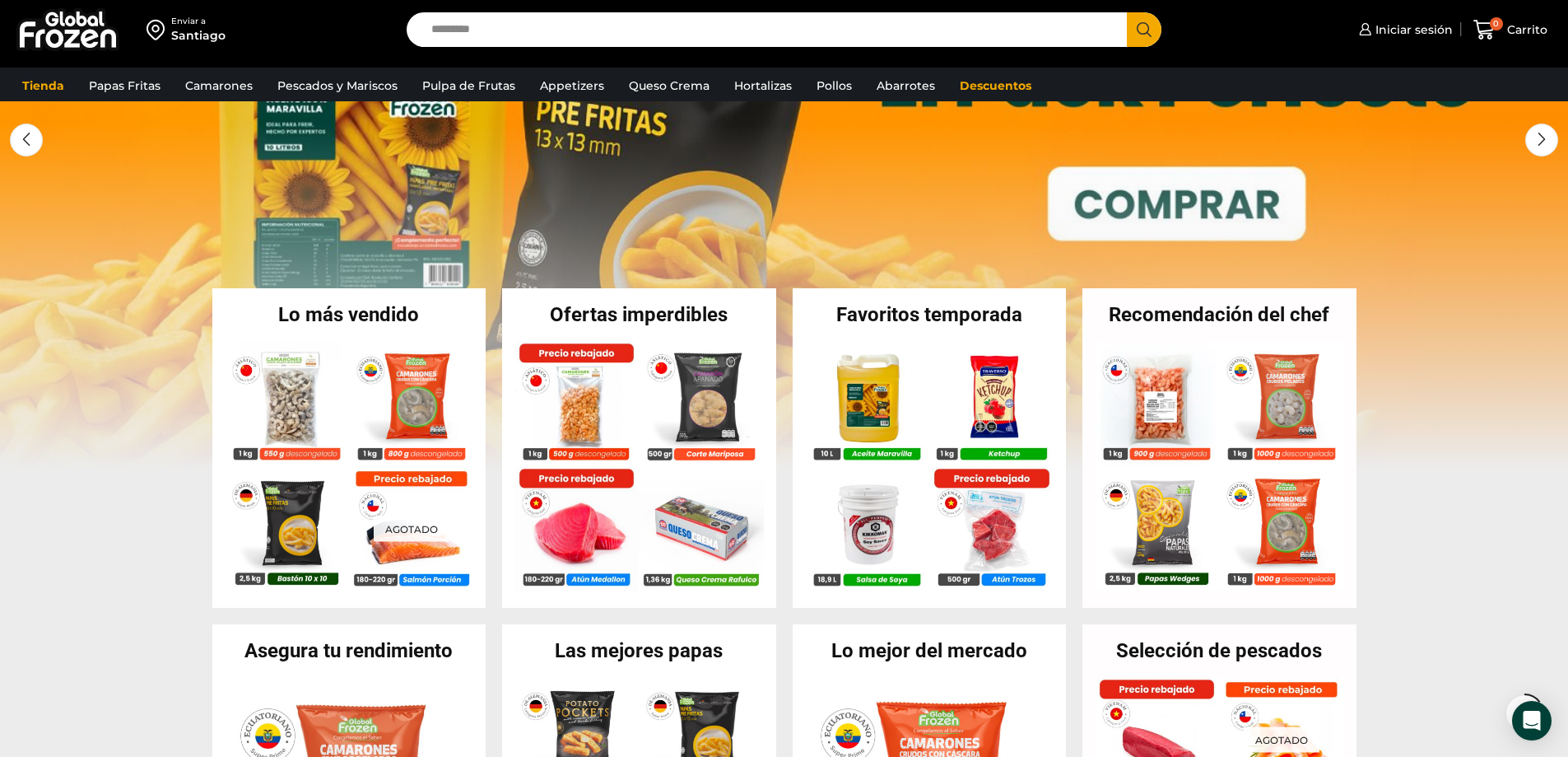
scroll to position [247, 0]
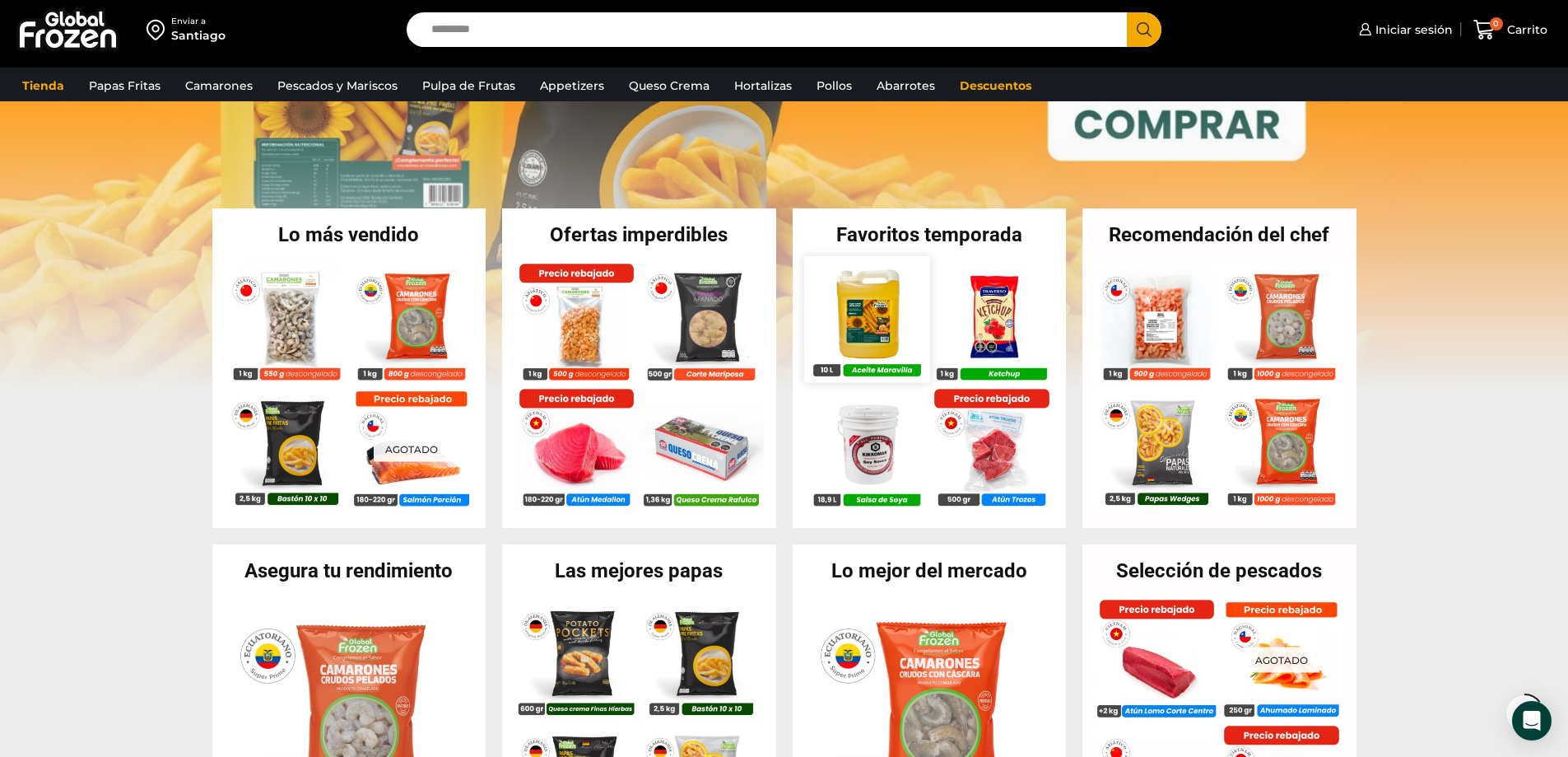
click at [865, 327] on img at bounding box center [866, 318] width 126 height 126
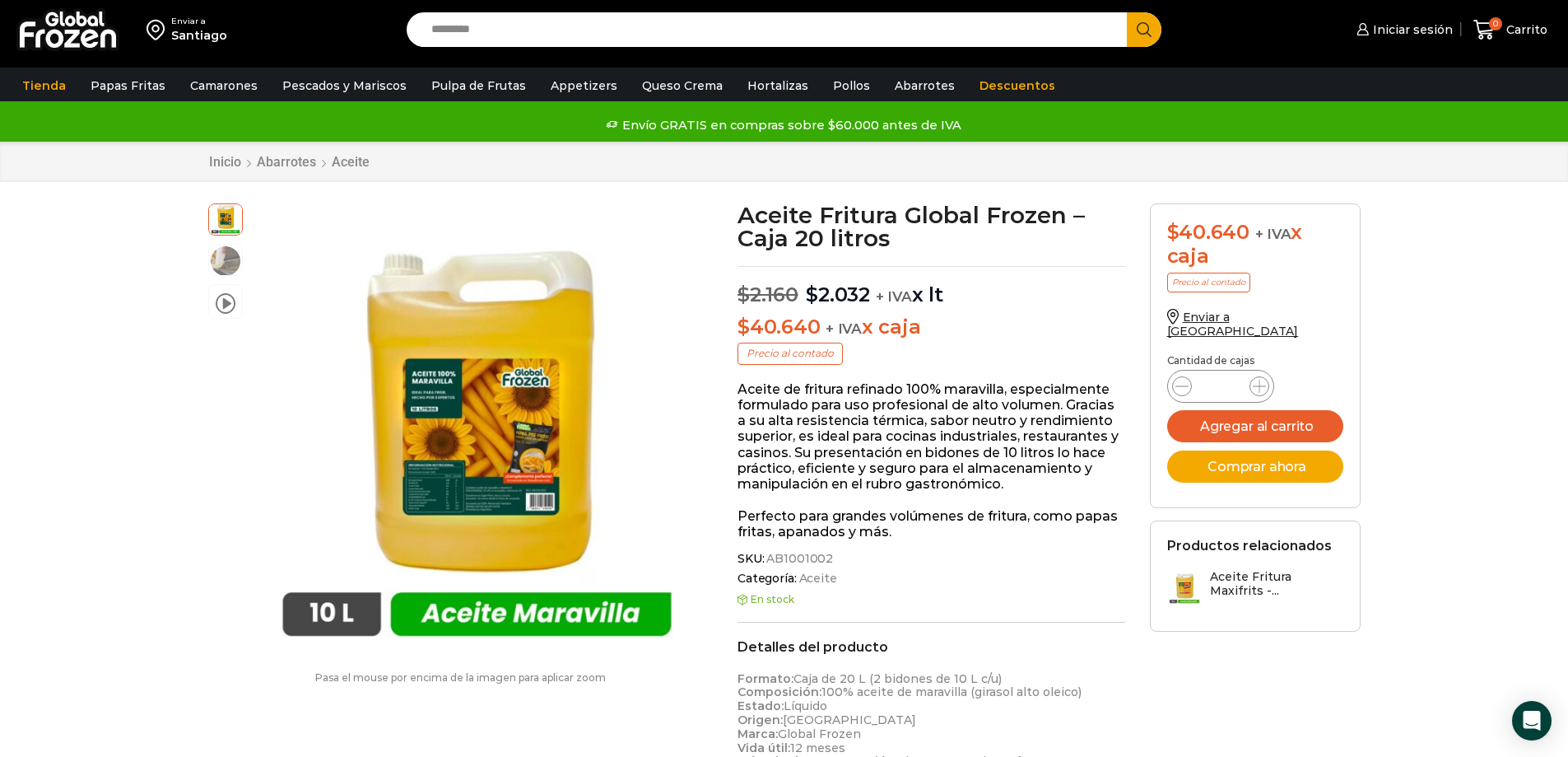
drag, startPoint x: 800, startPoint y: 293, endPoint x: 947, endPoint y: 299, distance: 147.1
click at [947, 299] on p "$ 2.160 Original price was: $2.160. $ 2.032 Current price is: $2.032. + IVA x lt" at bounding box center [930, 287] width 387 height 41
click at [467, 34] on input "Search input" at bounding box center [771, 29] width 696 height 35
